Goal: Task Accomplishment & Management: Use online tool/utility

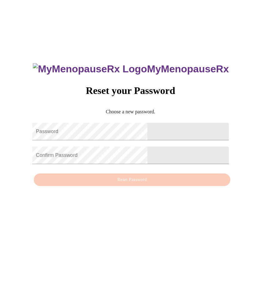
scroll to position [60, 0]
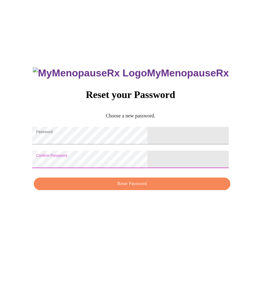
click at [154, 202] on span "Reset Password" at bounding box center [132, 206] width 182 height 8
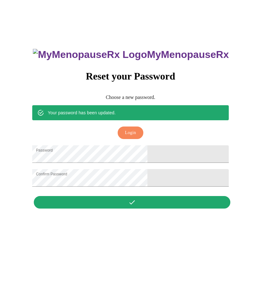
click at [140, 179] on div "MyMenopauseRx Reset your Password Choose a new password. Your password has been…" at bounding box center [130, 147] width 209 height 173
click at [129, 151] on span "Login" at bounding box center [130, 155] width 11 height 8
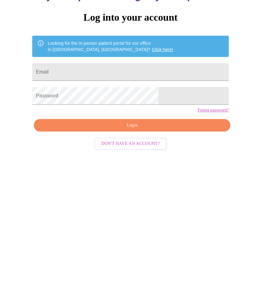
click at [84, 86] on input "Email" at bounding box center [130, 95] width 197 height 18
type input "[PERSON_NAME][EMAIL_ADDRESS][PERSON_NAME][DOMAIN_NAME]"
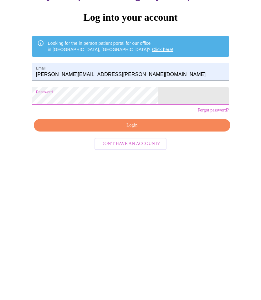
click at [163, 147] on span "Login" at bounding box center [132, 148] width 182 height 8
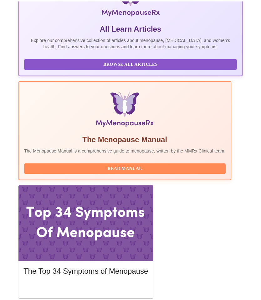
scroll to position [154, 0]
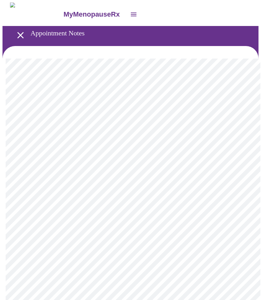
click at [22, 33] on icon "open drawer" at bounding box center [20, 35] width 11 height 11
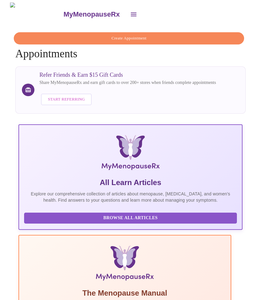
click at [130, 14] on icon "open drawer" at bounding box center [134, 15] width 8 height 8
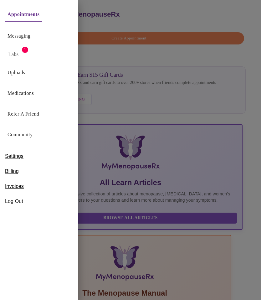
click at [18, 51] on link "Labs" at bounding box center [13, 54] width 10 height 9
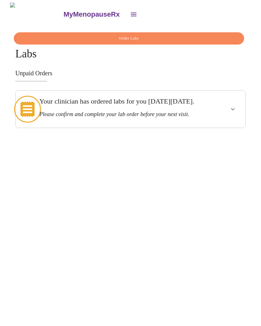
click at [55, 115] on h3 "Please confirm and complete your lab order before your next visit." at bounding box center [118, 114] width 159 height 7
click at [24, 113] on icon at bounding box center [27, 109] width 27 height 27
click at [70, 105] on h3 "Your clinician has ordered labs for you [DATE][DATE]." at bounding box center [118, 101] width 159 height 8
click at [71, 105] on h3 "Your clinician has ordered labs for you [DATE][DATE]." at bounding box center [118, 101] width 159 height 8
click at [170, 114] on div "Your clinician has ordered labs for you [DATE][DATE]. Please confirm and comple…" at bounding box center [118, 107] width 159 height 20
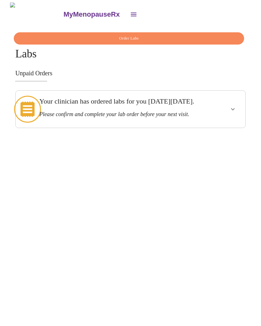
click at [237, 113] on icon "show more" at bounding box center [233, 109] width 8 height 8
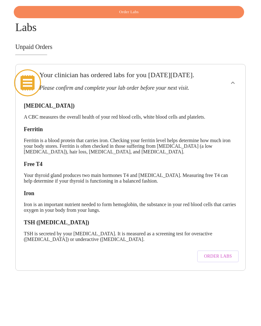
scroll to position [29, 0]
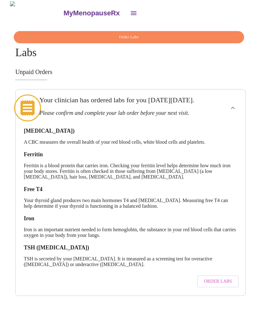
click at [226, 279] on span "Order Labs" at bounding box center [218, 283] width 28 height 8
